Goal: Transaction & Acquisition: Purchase product/service

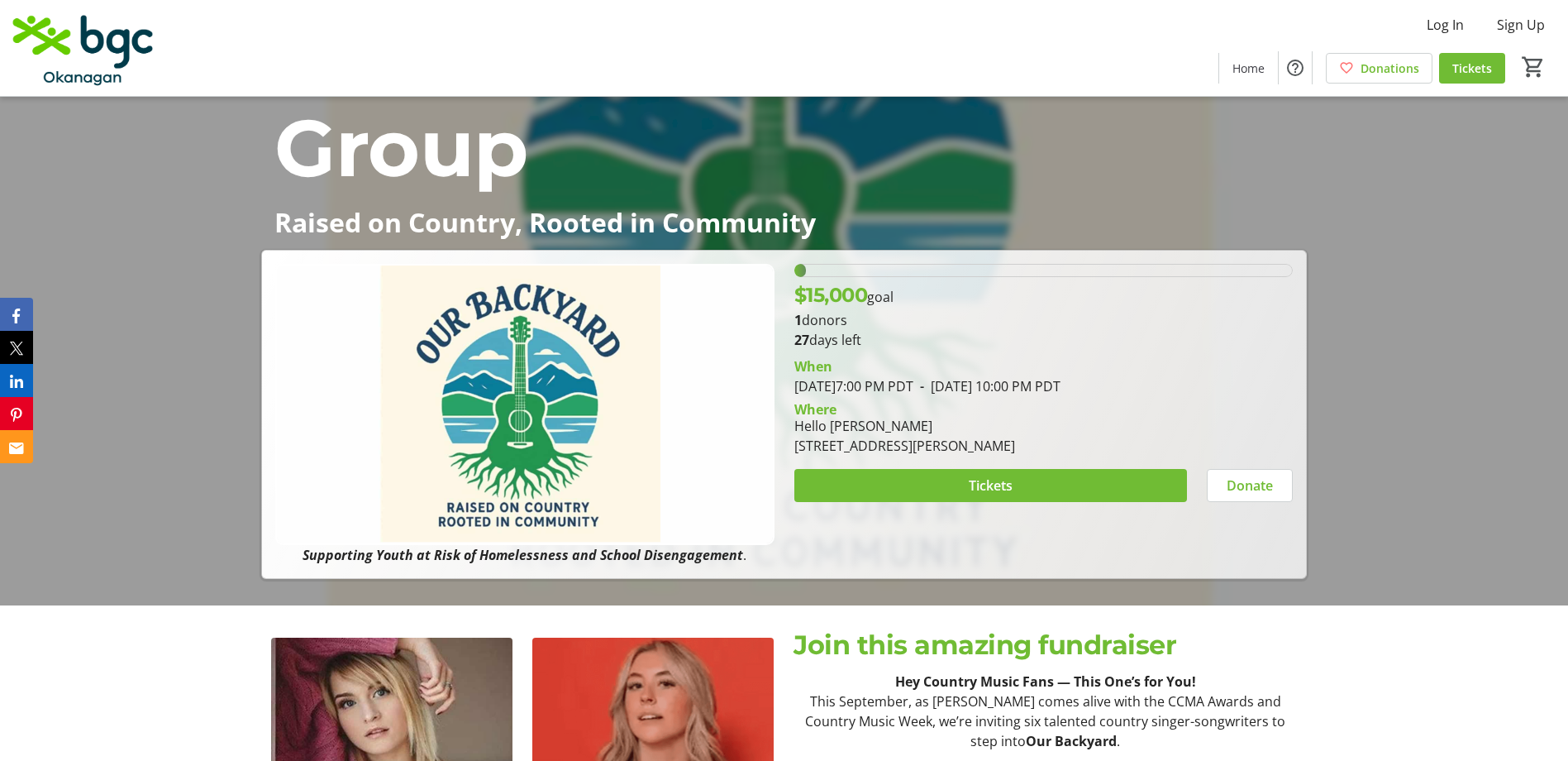
scroll to position [248, 0]
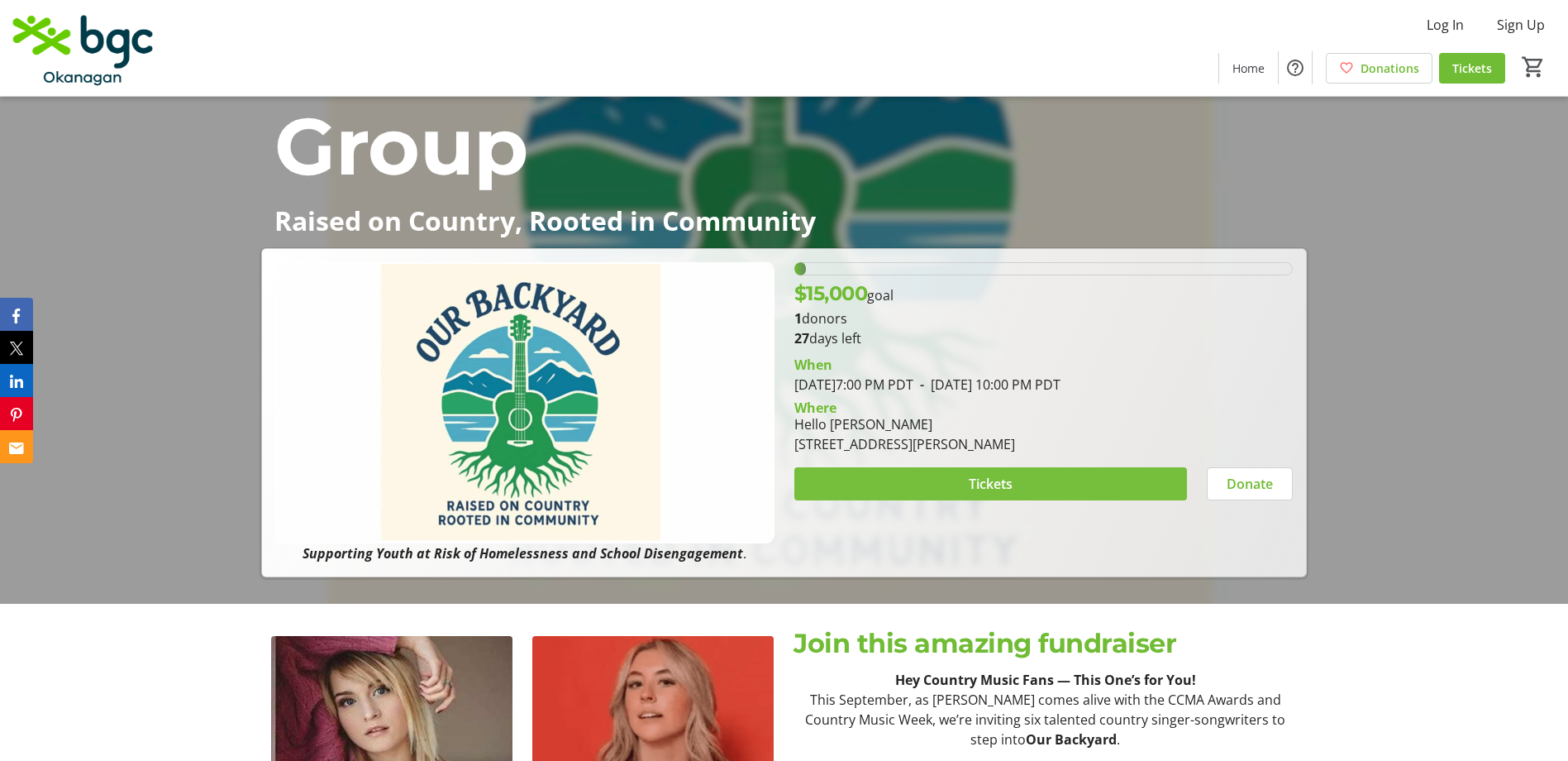
click at [970, 486] on span "Tickets" at bounding box center [991, 484] width 44 height 20
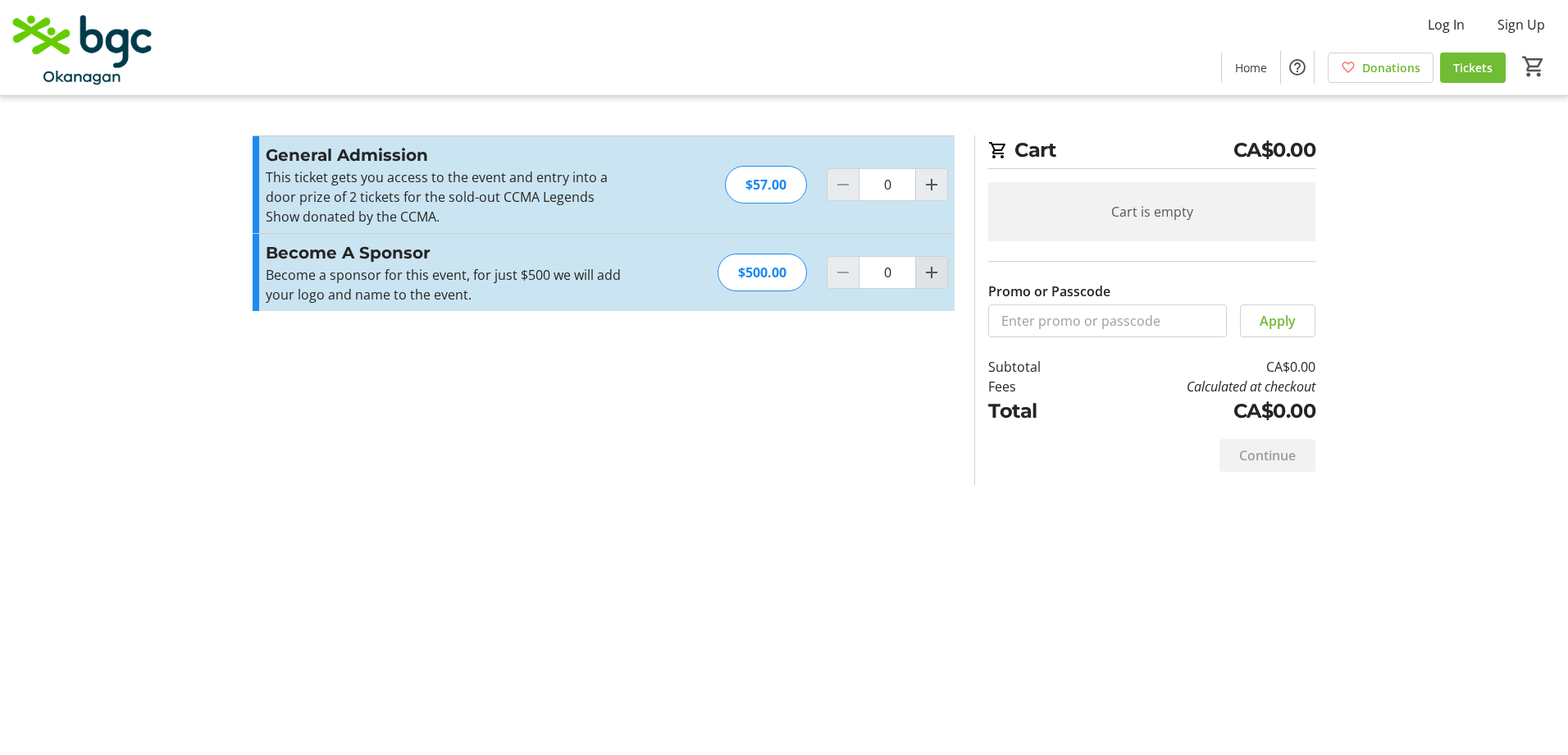
click at [933, 280] on mat-icon "Increment by one" at bounding box center [932, 272] width 20 height 20
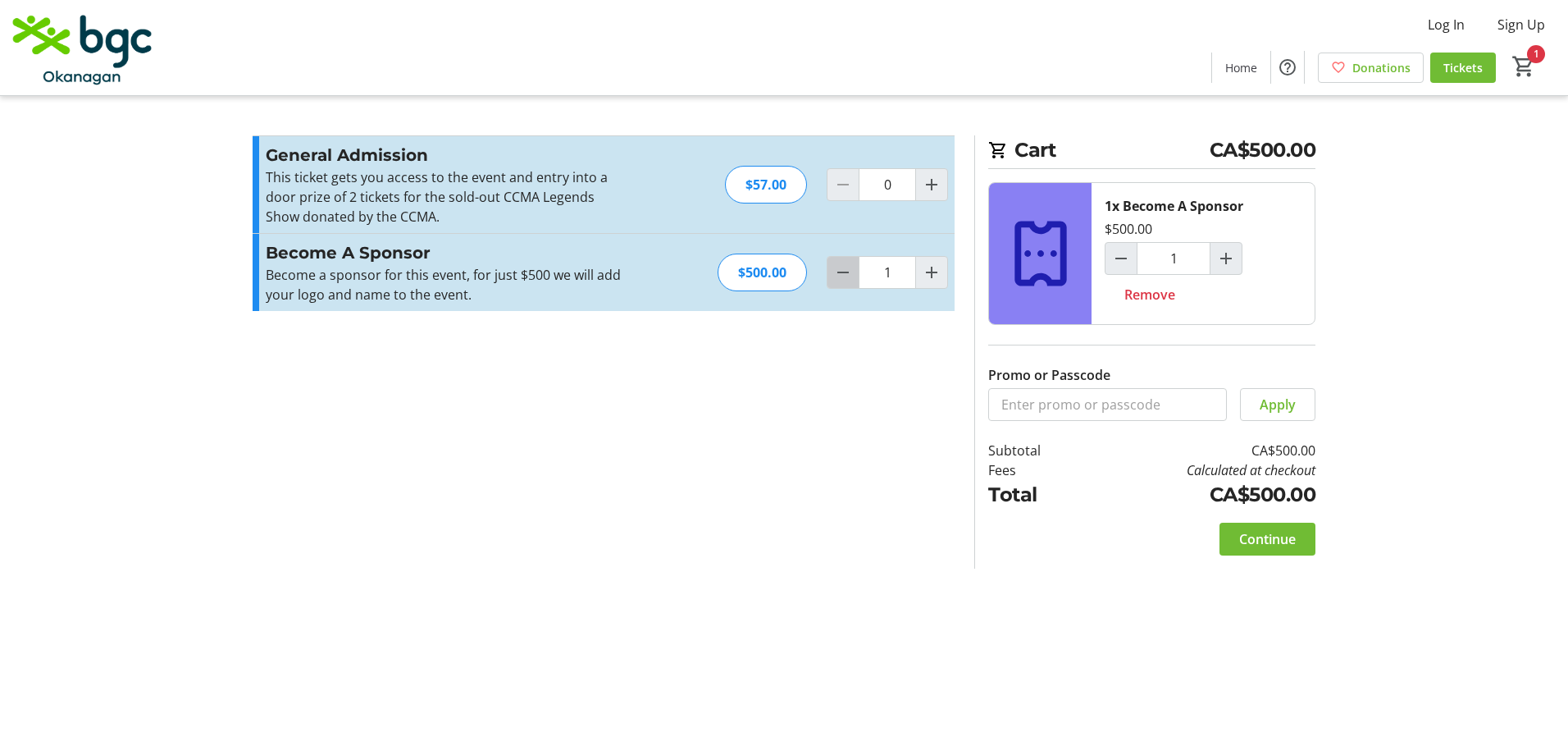
click at [828, 279] on span "Decrement by one" at bounding box center [843, 271] width 31 height 31
type input "0"
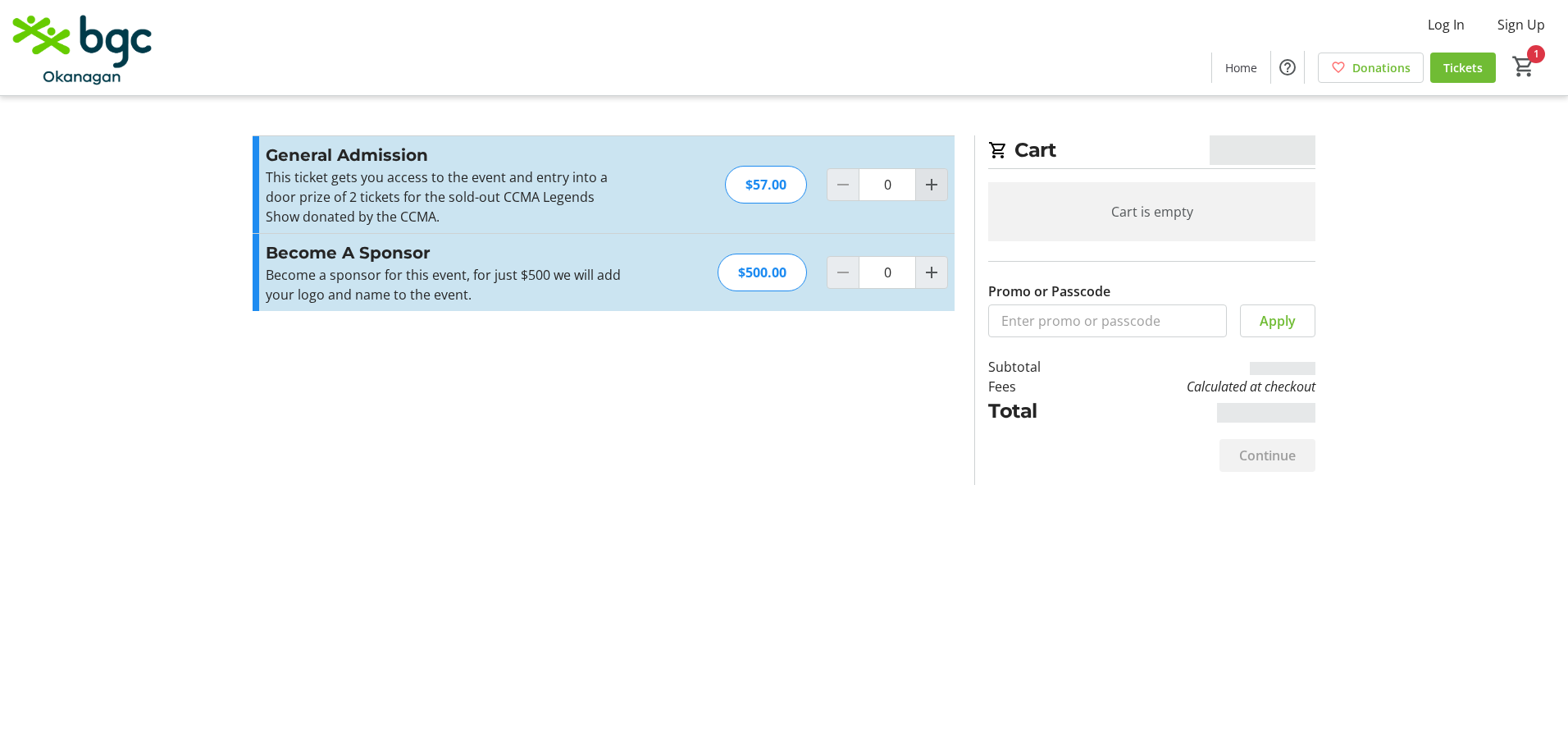
click at [923, 193] on mat-icon "Increment by one" at bounding box center [932, 184] width 20 height 20
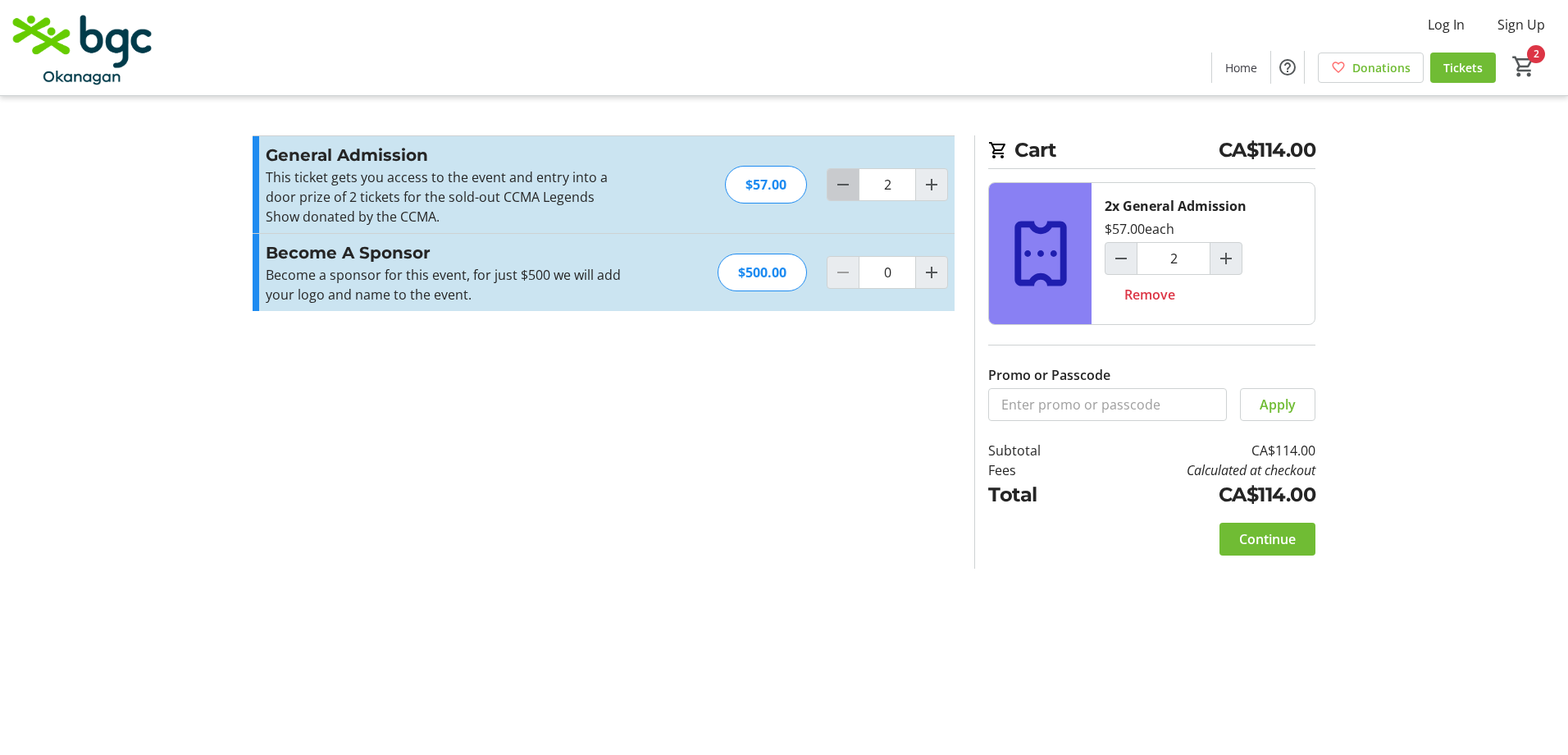
click at [851, 188] on mat-icon "Decrement by one" at bounding box center [843, 184] width 20 height 20
type input "0"
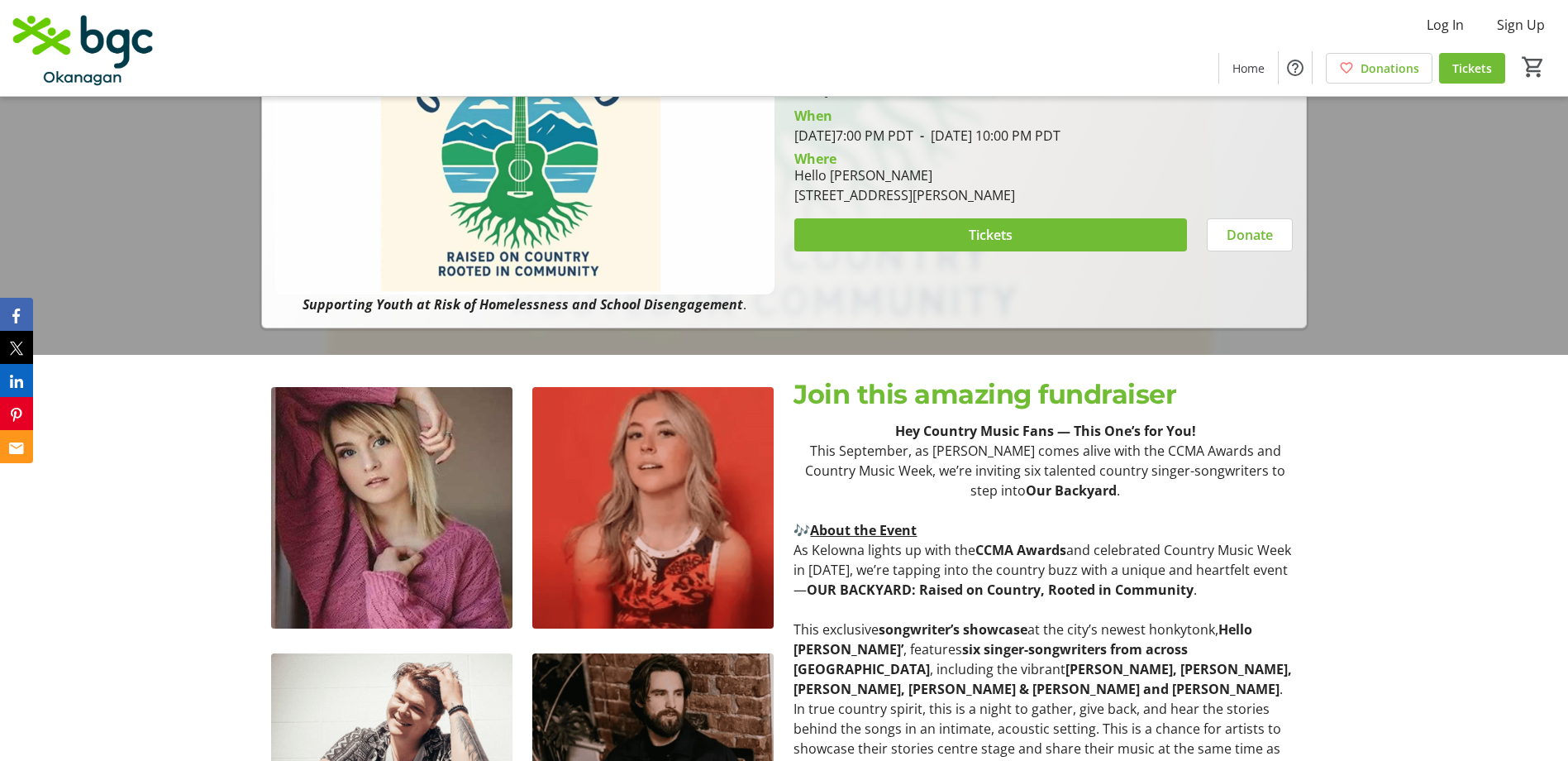
scroll to position [496, 0]
